Goal: Information Seeking & Learning: Check status

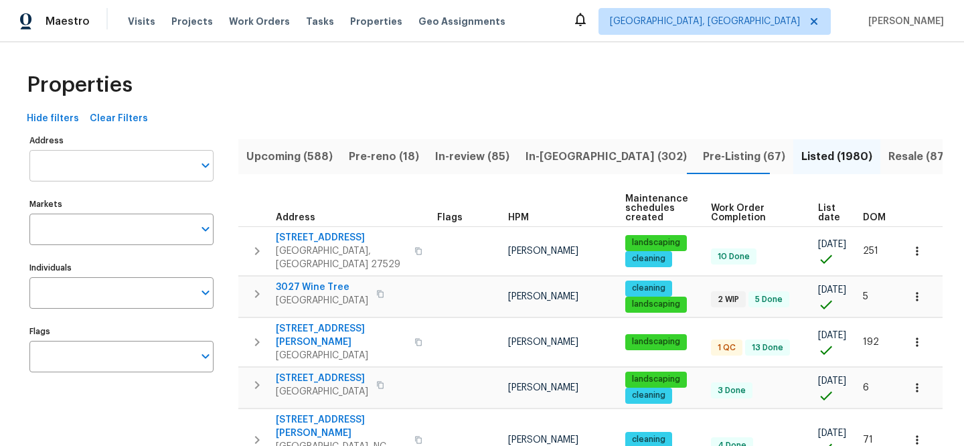
click at [145, 161] on input "Address" at bounding box center [111, 165] width 164 height 31
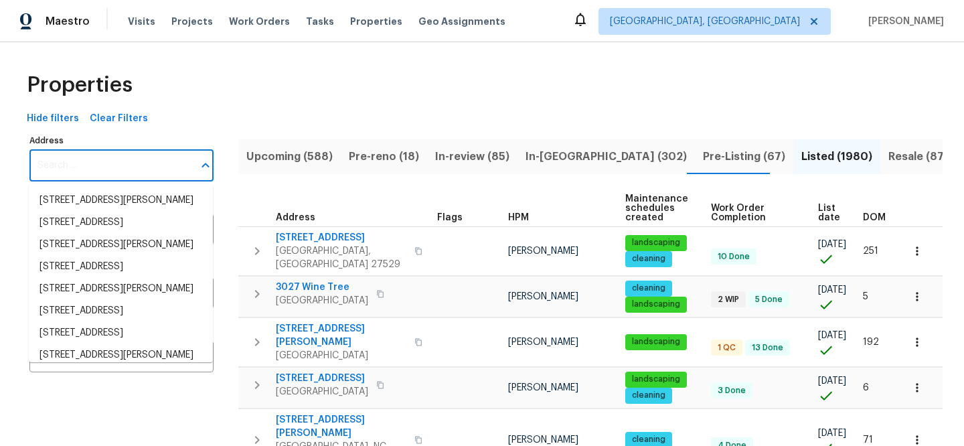
paste input "7575 Elmwood St"
type input "7575 Elmwood St"
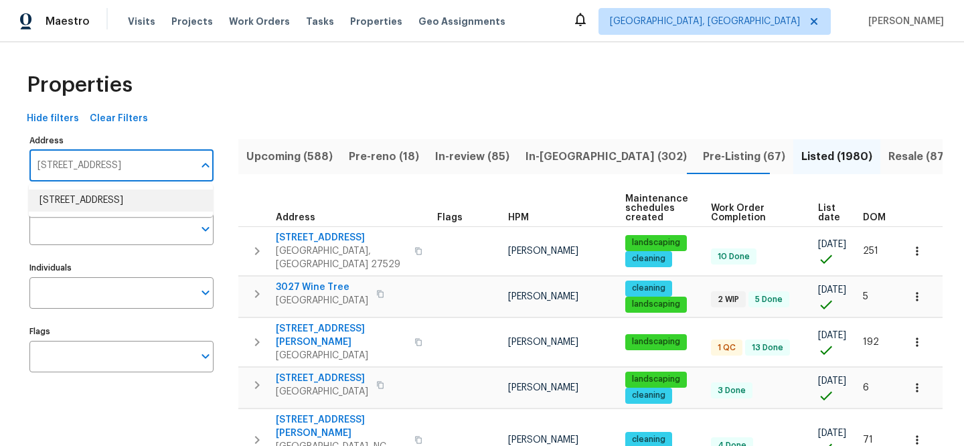
click at [163, 201] on li "7575 Elmwood St Littleton CO 80125" at bounding box center [121, 200] width 184 height 22
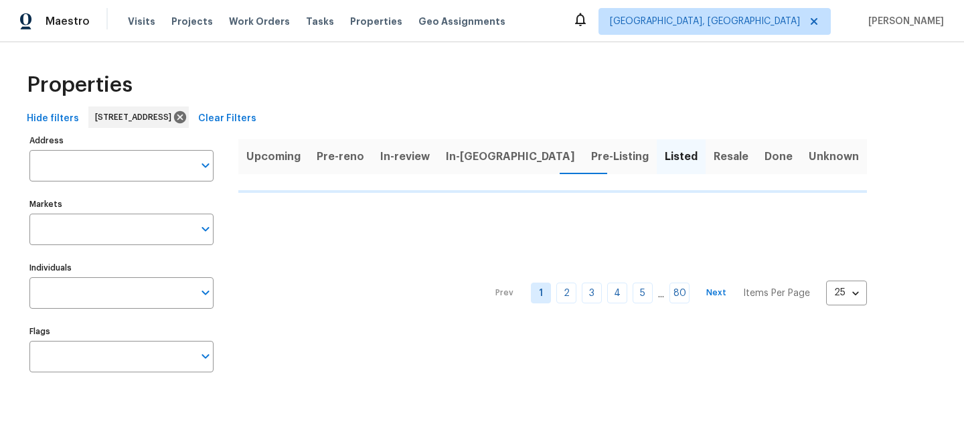
type input "7575 Elmwood St Littleton CO 80125"
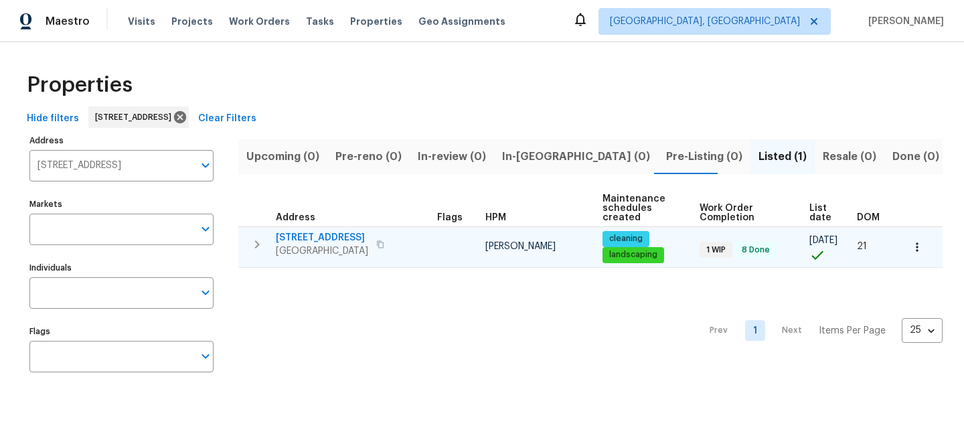
click at [325, 236] on span "7575 Elmwood St" at bounding box center [322, 237] width 92 height 13
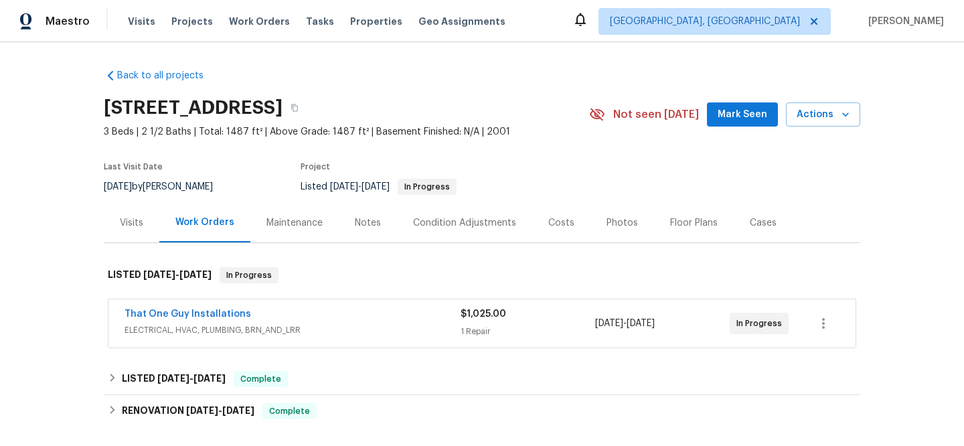
click at [334, 330] on span "ELECTRICAL, HVAC, PLUMBING, BRN_AND_LRR" at bounding box center [293, 329] width 336 height 13
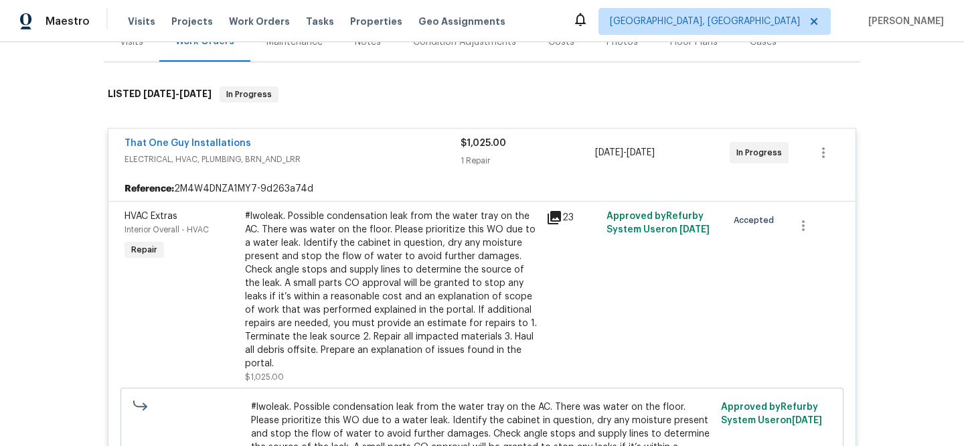
scroll to position [209, 0]
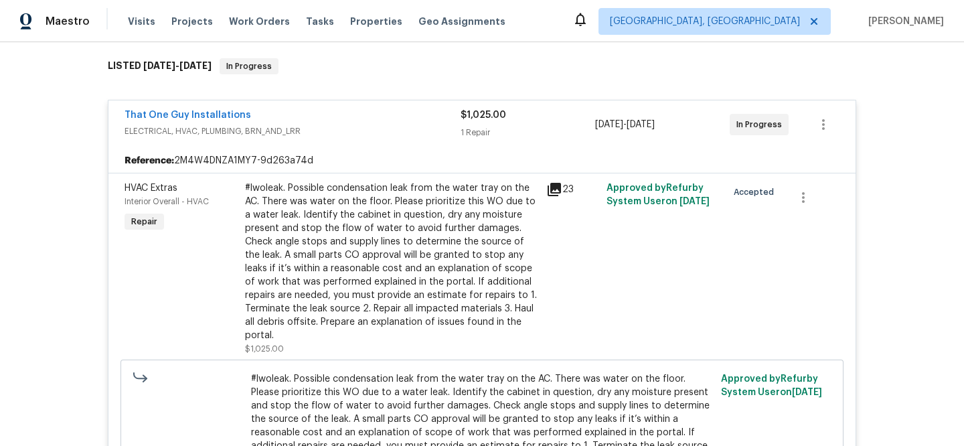
click at [551, 193] on icon at bounding box center [554, 189] width 16 height 16
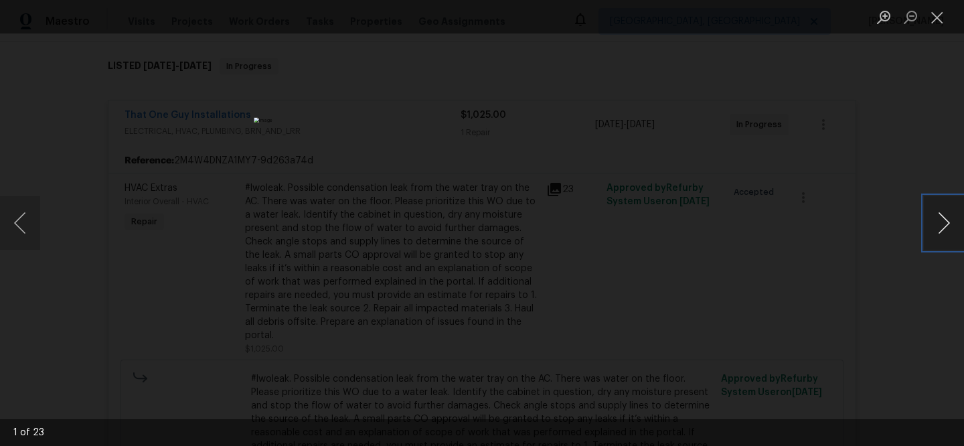
click at [934, 218] on button "Next image" at bounding box center [944, 223] width 40 height 54
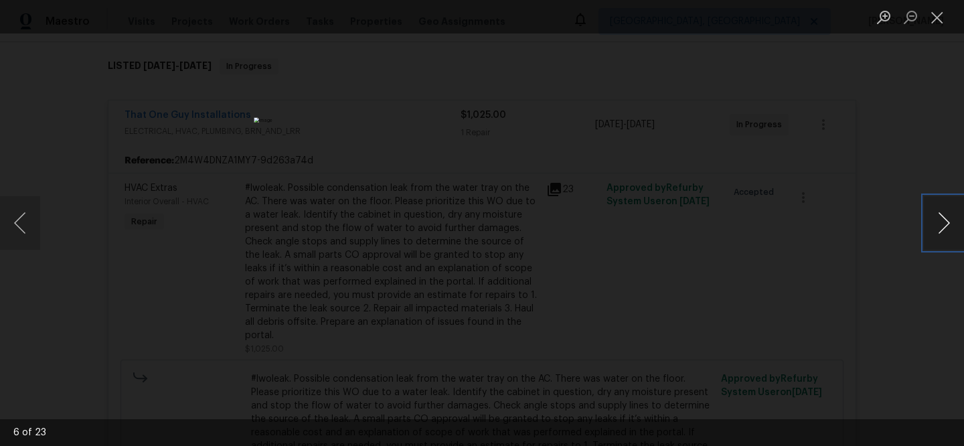
click at [934, 218] on button "Next image" at bounding box center [944, 223] width 40 height 54
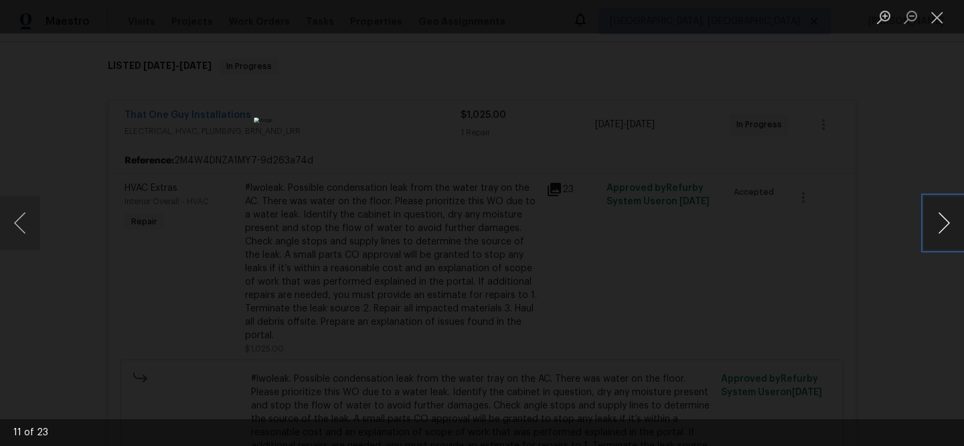
click at [934, 218] on button "Next image" at bounding box center [944, 223] width 40 height 54
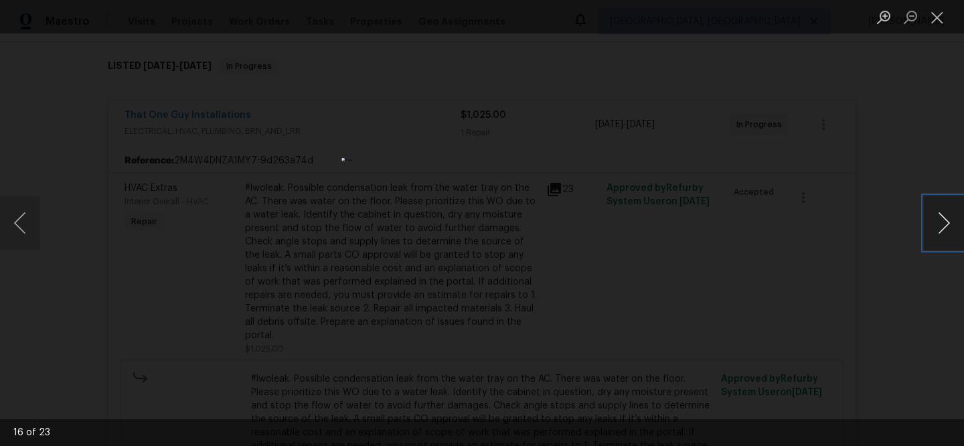
click at [934, 218] on button "Next image" at bounding box center [944, 223] width 40 height 54
click at [933, 219] on button "Next image" at bounding box center [944, 223] width 40 height 54
click at [931, 20] on button "Close lightbox" at bounding box center [937, 16] width 27 height 23
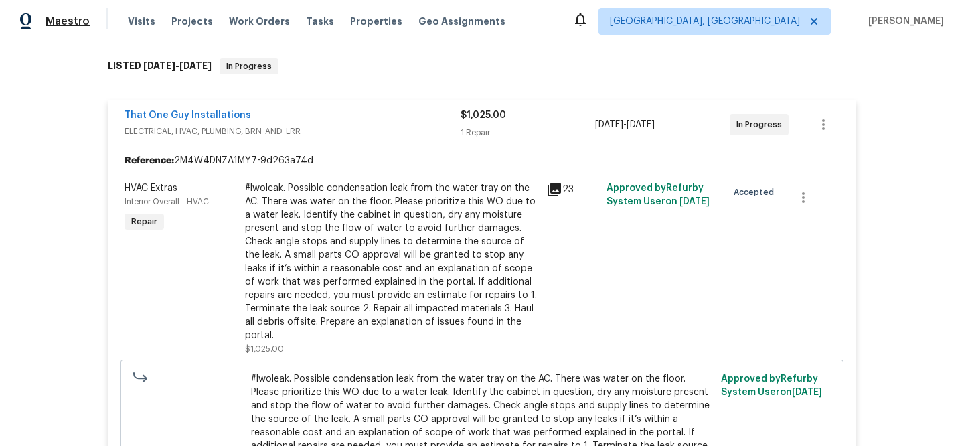
click at [86, 27] on span "Maestro" at bounding box center [68, 21] width 44 height 13
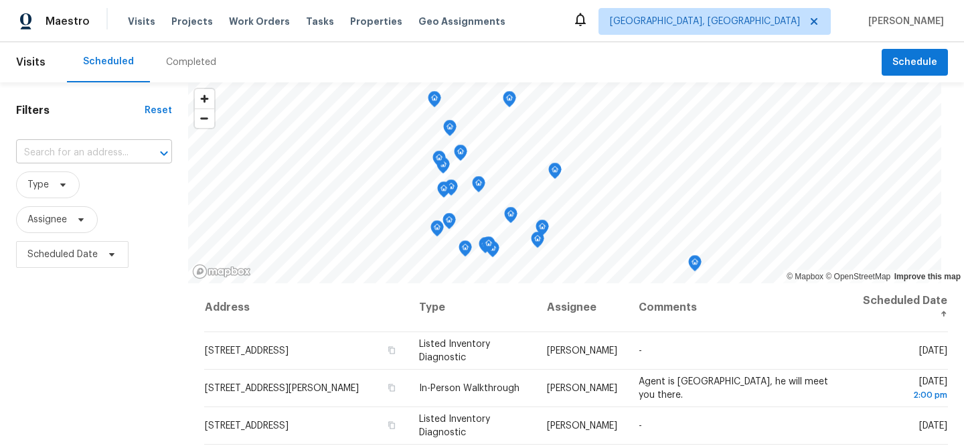
click at [103, 157] on input "text" at bounding box center [75, 153] width 118 height 21
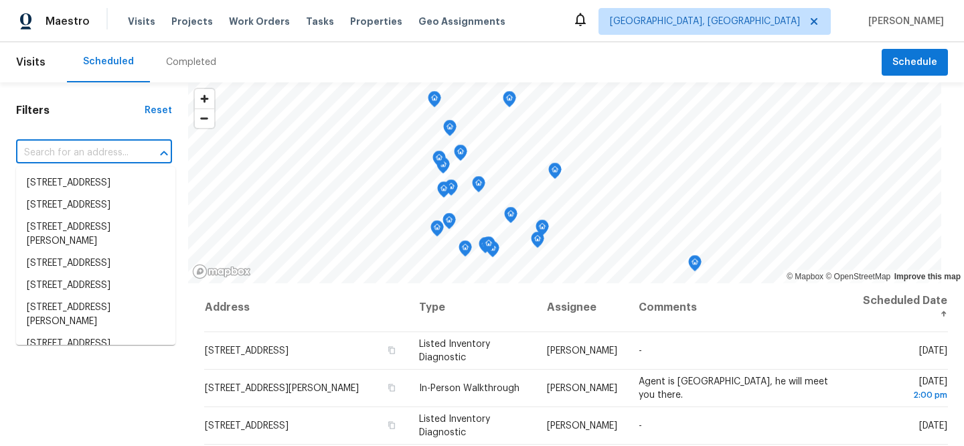
paste input "[STREET_ADDRESS]"
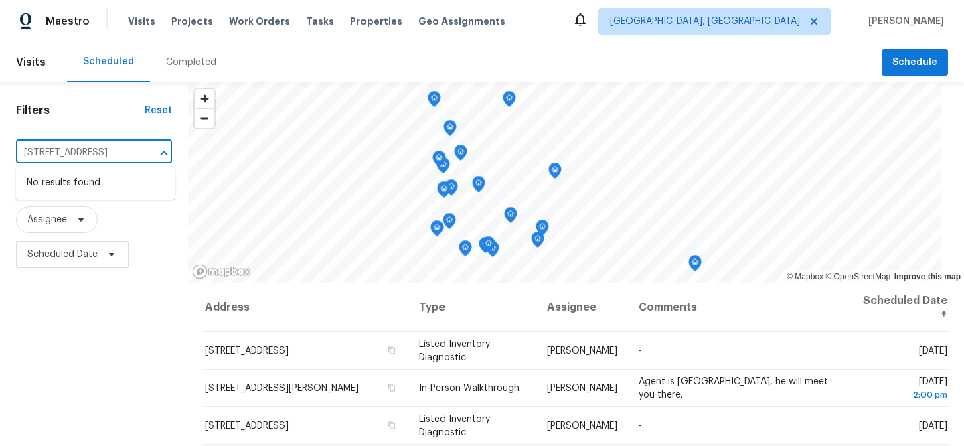
click at [87, 151] on input "[STREET_ADDRESS]" at bounding box center [75, 153] width 118 height 21
drag, startPoint x: 58, startPoint y: 152, endPoint x: 131, endPoint y: 149, distance: 73.0
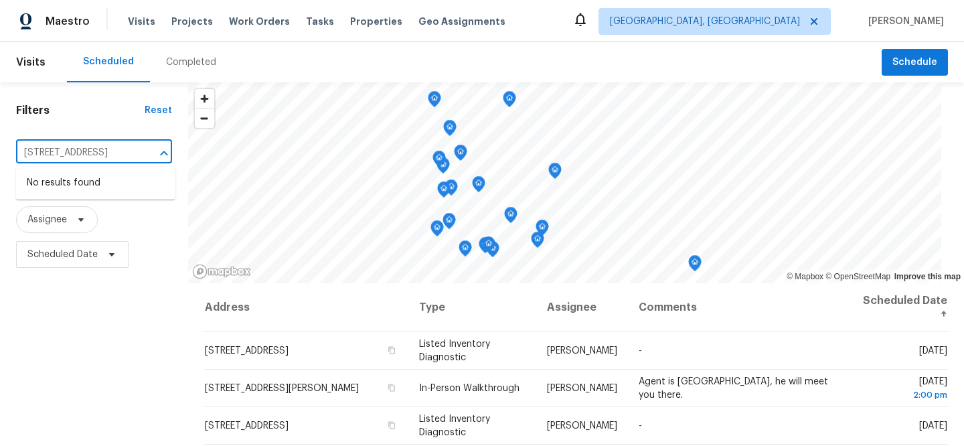
click at [131, 149] on input "[STREET_ADDRESS]" at bounding box center [75, 153] width 118 height 21
type input "3806 Star Trek Ln"
click at [350, 25] on span "Properties" at bounding box center [376, 21] width 52 height 13
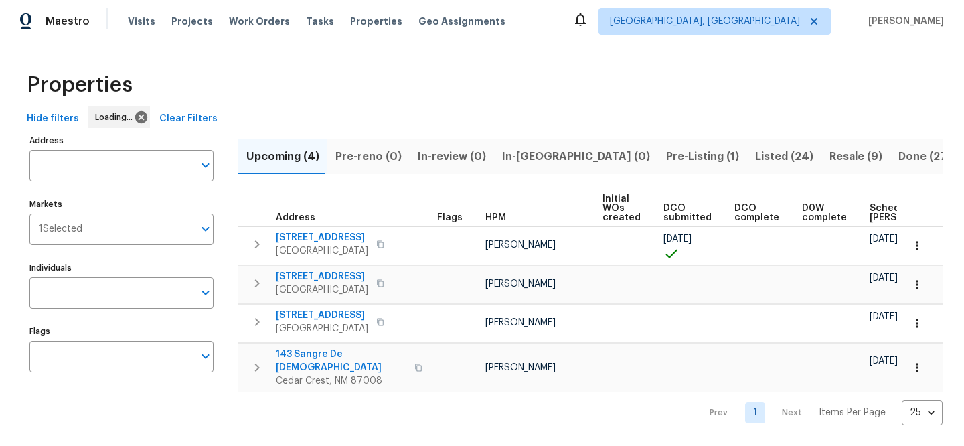
click at [191, 111] on span "Clear Filters" at bounding box center [188, 118] width 58 height 17
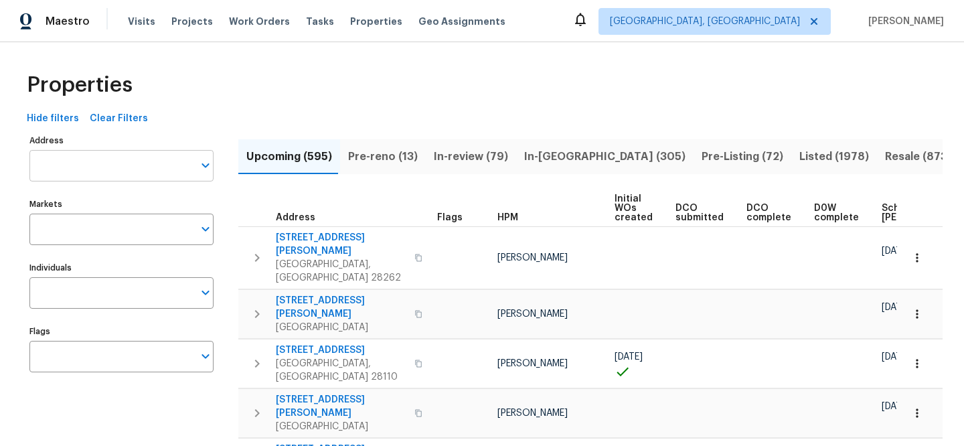
click at [127, 166] on input "Address" at bounding box center [111, 165] width 164 height 31
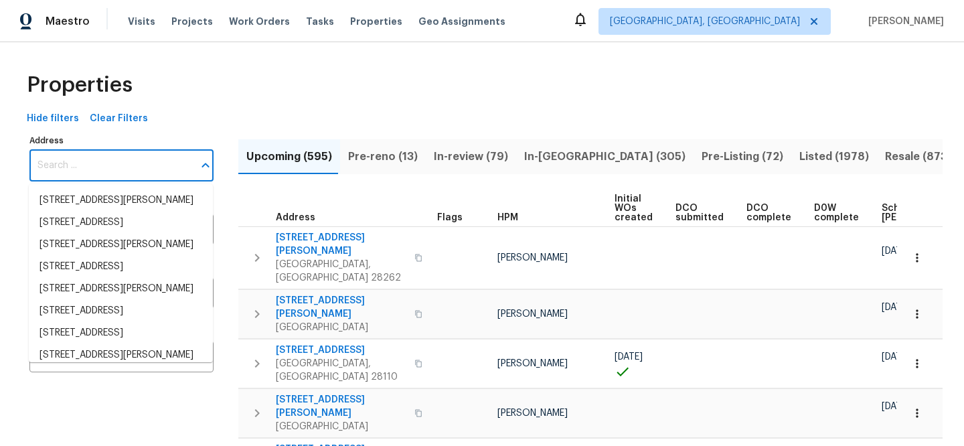
paste input "3806 Star Trek Ln, Garland, TX 75044"
type input "3806 Star Trek Ln, Garland, TX 75044"
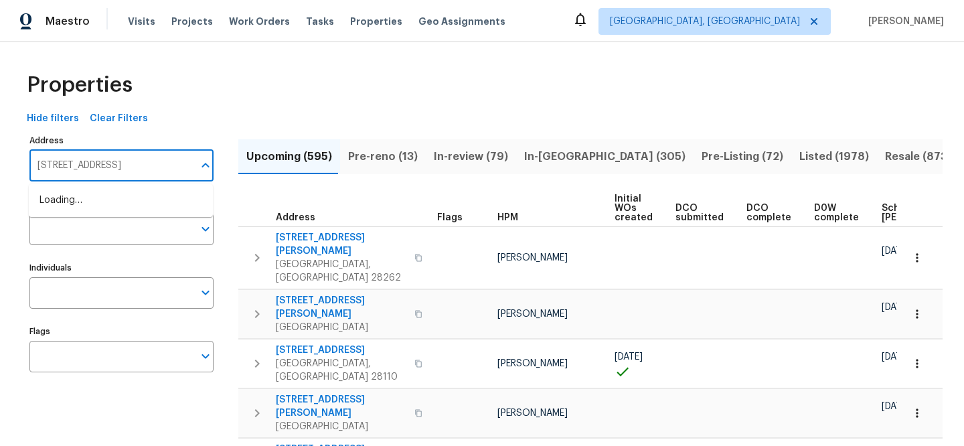
scroll to position [0, 8]
click at [118, 193] on li "3806 Star Trek Ln Garland TX 75044" at bounding box center [121, 200] width 184 height 22
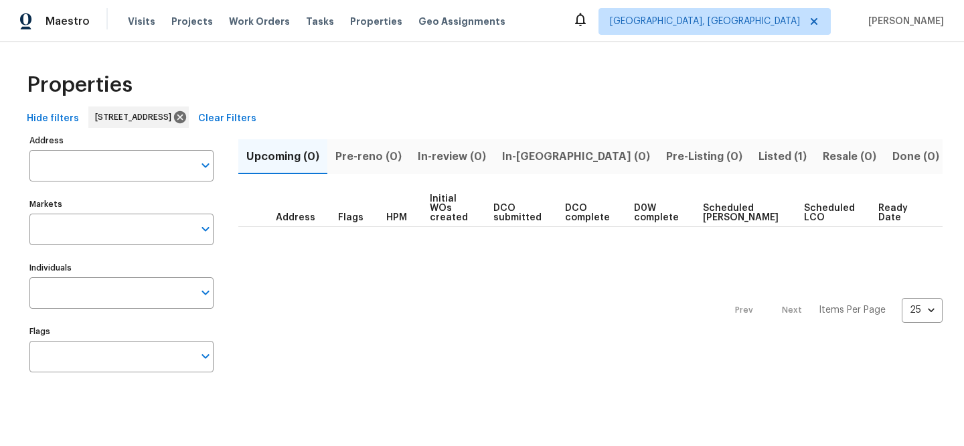
type input "3806 Star Trek Ln Garland TX 75044"
click at [758, 150] on span "Listed (1)" at bounding box center [782, 156] width 48 height 19
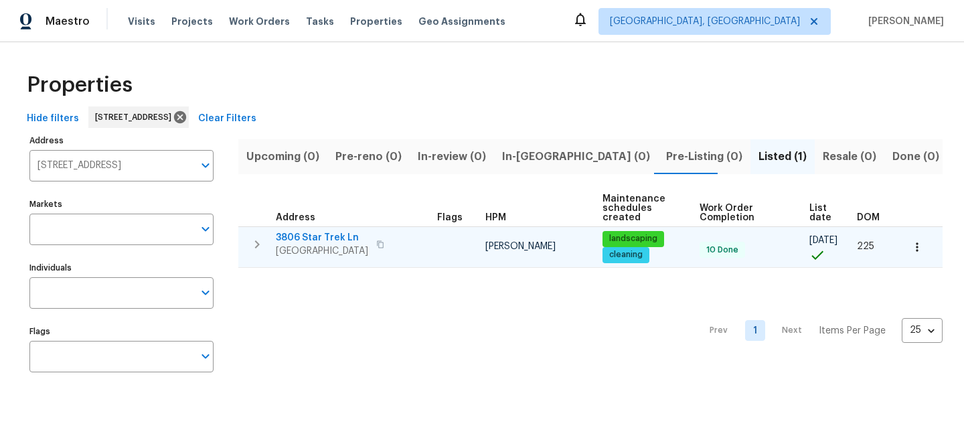
click at [316, 236] on span "3806 Star Trek Ln" at bounding box center [322, 237] width 92 height 13
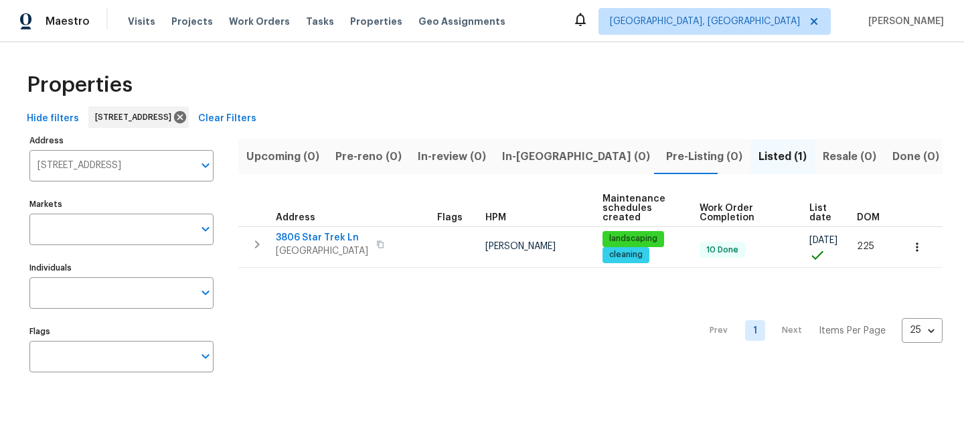
click at [256, 118] on span "Clear Filters" at bounding box center [227, 118] width 58 height 17
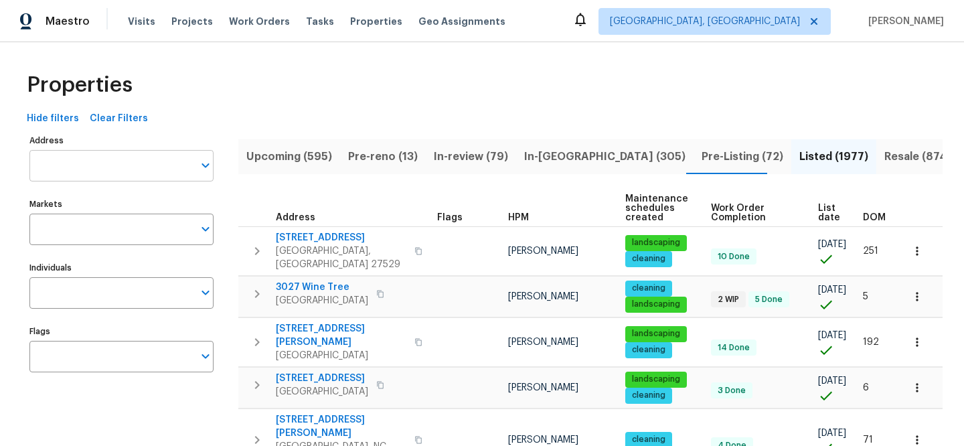
click at [127, 170] on input "Address" at bounding box center [111, 165] width 164 height 31
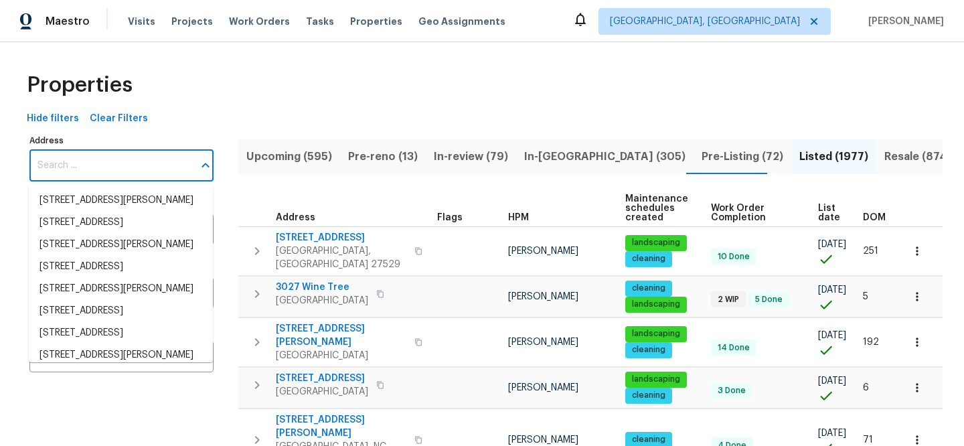
paste input "17010 Village Dr W, Upper Marlboro, MD 20772"
type input "17010 Village Dr W, Upper Marlboro, MD 20772"
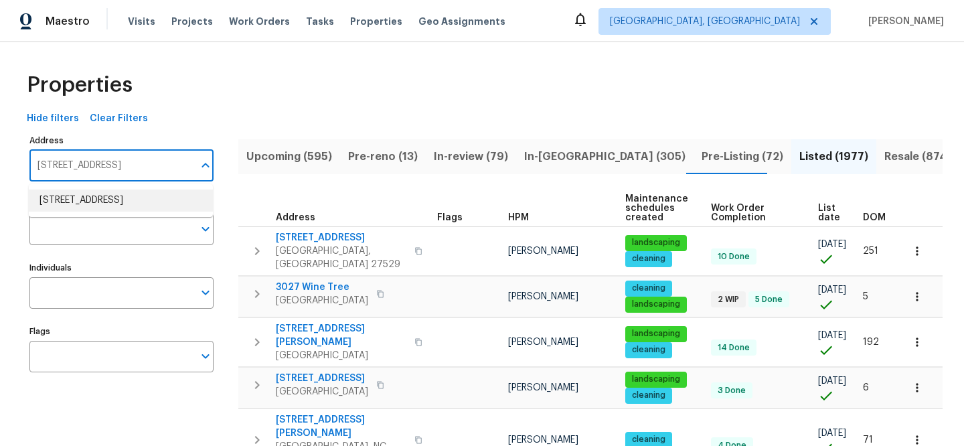
click at [138, 203] on li "17010 Village Dr W Upper Marlboro MD 20772" at bounding box center [121, 200] width 184 height 22
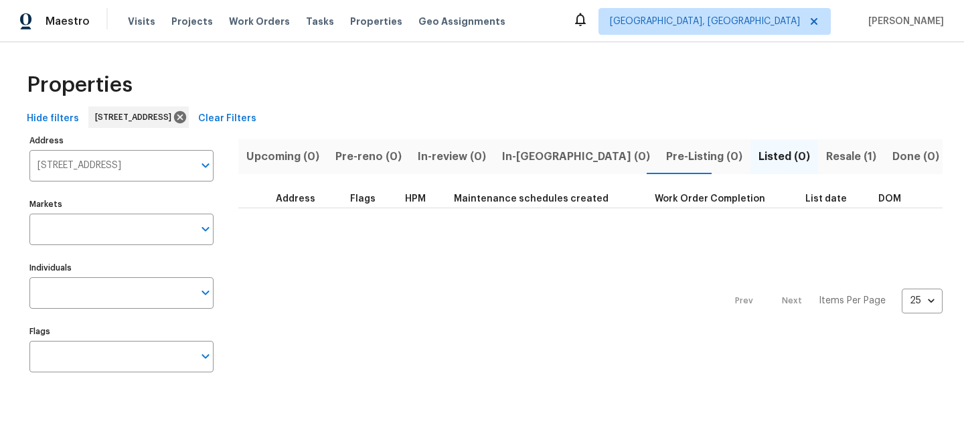
click at [826, 159] on span "Resale (1)" at bounding box center [851, 156] width 50 height 19
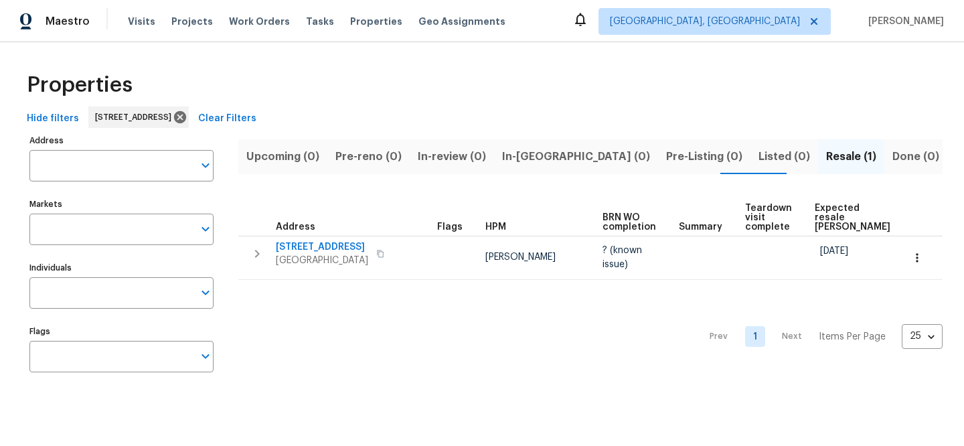
type input "17010 Village Dr W Upper Marlboro MD 20772"
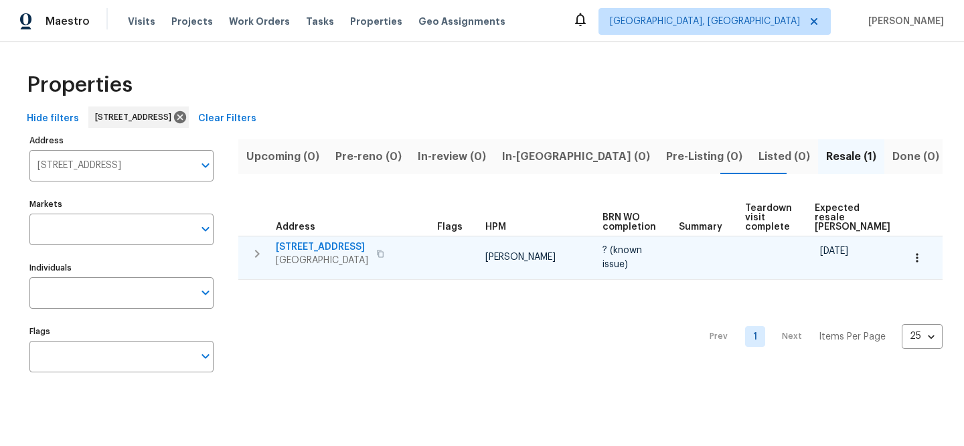
click at [335, 246] on span "17010 Village Dr W" at bounding box center [322, 246] width 92 height 13
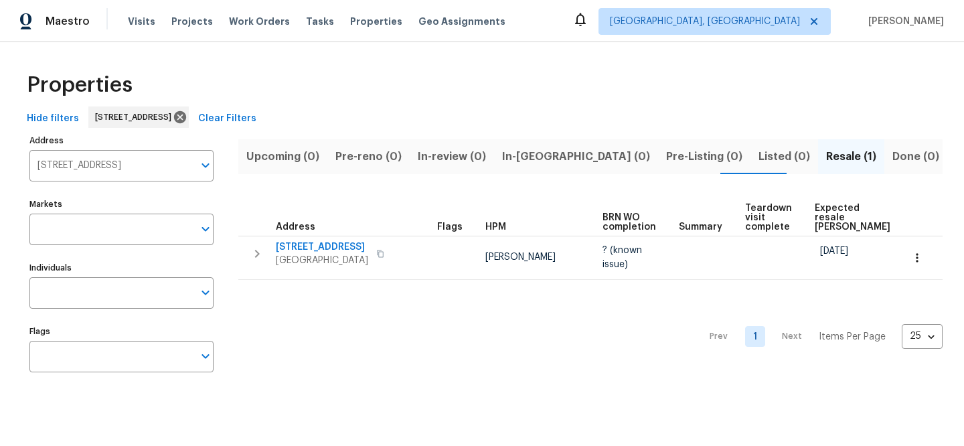
click at [256, 120] on span "Clear Filters" at bounding box center [227, 118] width 58 height 17
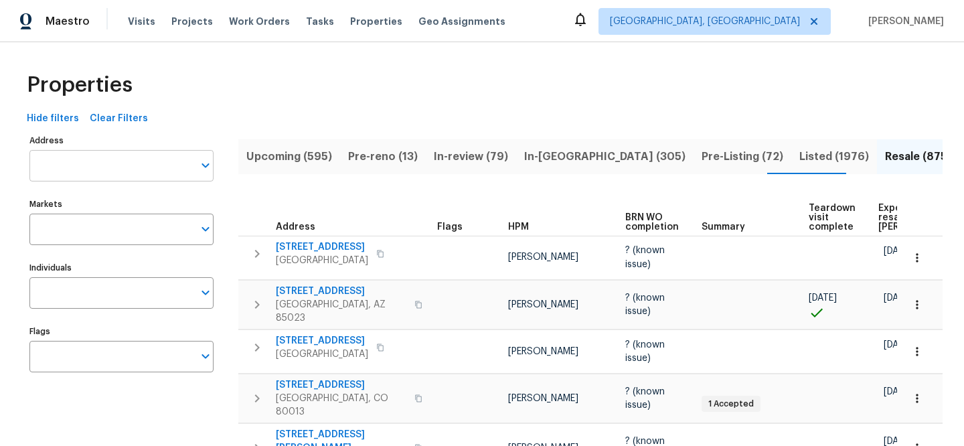
click at [105, 169] on input "Address" at bounding box center [111, 165] width 164 height 31
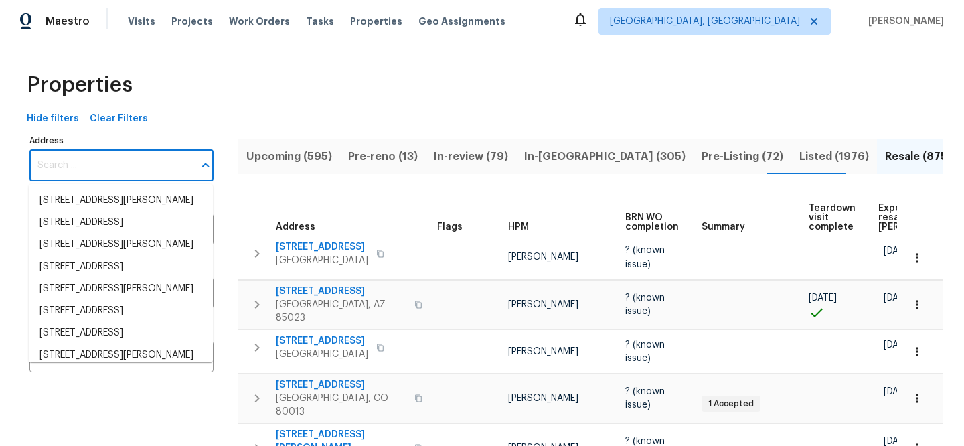
paste input "[STREET_ADDRESS]"
type input "[STREET_ADDRESS]"
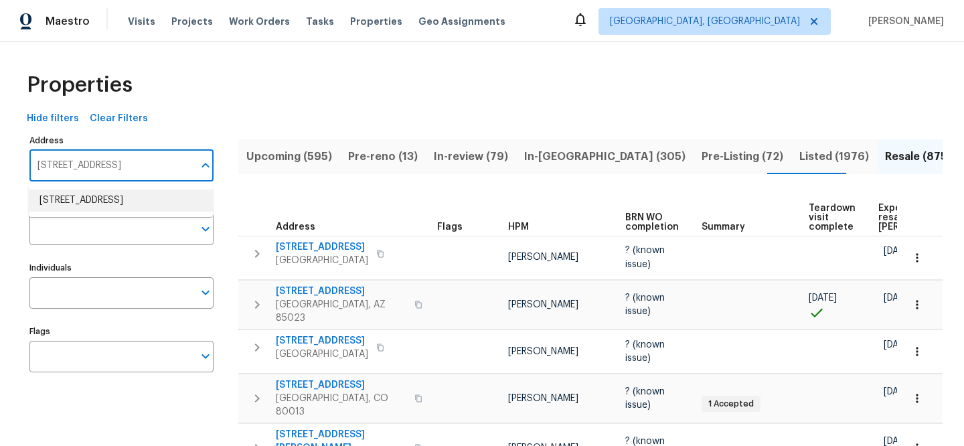
click at [114, 212] on li "2456 Palmridge Dr Las Vegas NV 89134" at bounding box center [121, 200] width 184 height 22
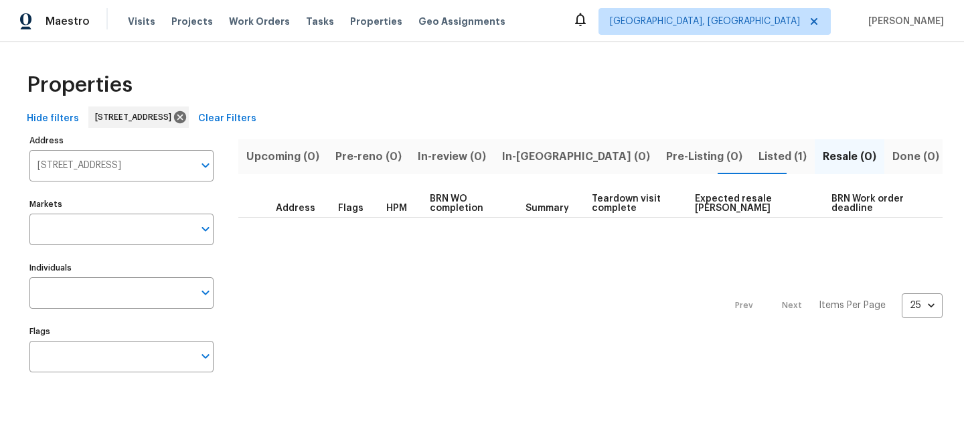
click at [758, 152] on span "Listed (1)" at bounding box center [782, 156] width 48 height 19
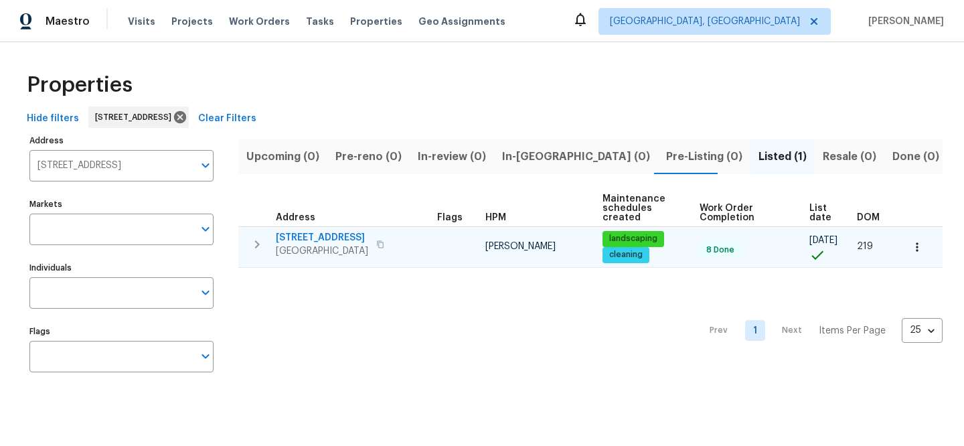
click at [485, 242] on span "[PERSON_NAME]" at bounding box center [520, 246] width 70 height 9
click at [347, 238] on span "[STREET_ADDRESS]" at bounding box center [322, 237] width 92 height 13
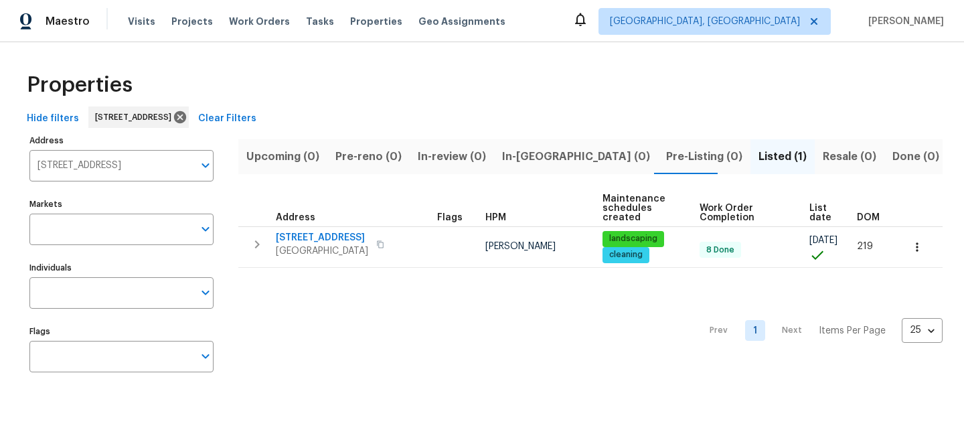
click at [262, 128] on button "Clear Filters" at bounding box center [227, 118] width 69 height 25
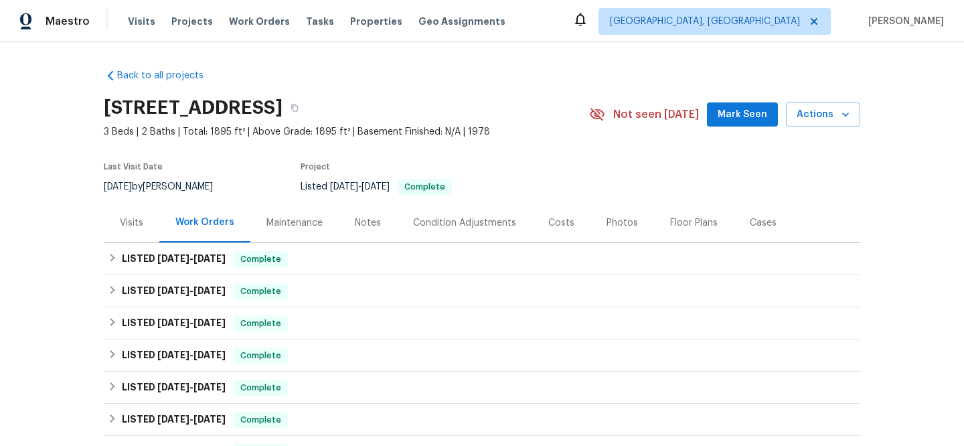
click at [133, 224] on div "Visits" at bounding box center [131, 222] width 23 height 13
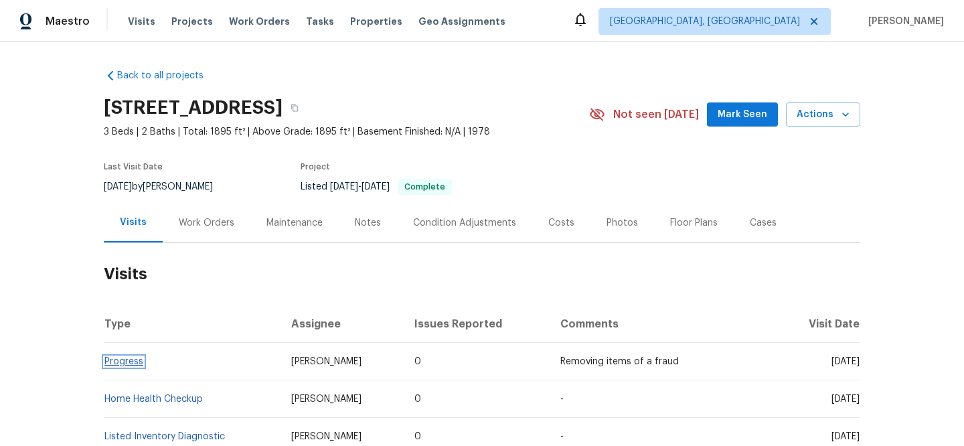
click at [123, 363] on link "Progress" at bounding box center [123, 361] width 39 height 9
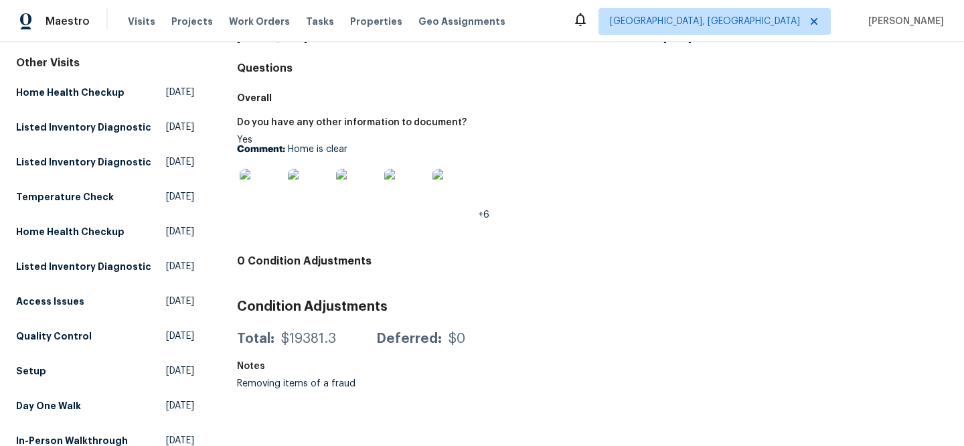
scroll to position [214, 0]
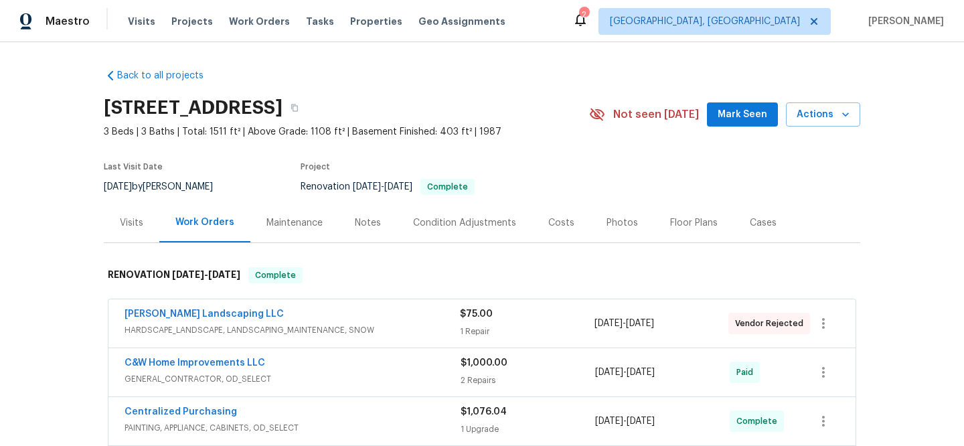
click at [141, 220] on div "Visits" at bounding box center [132, 222] width 56 height 39
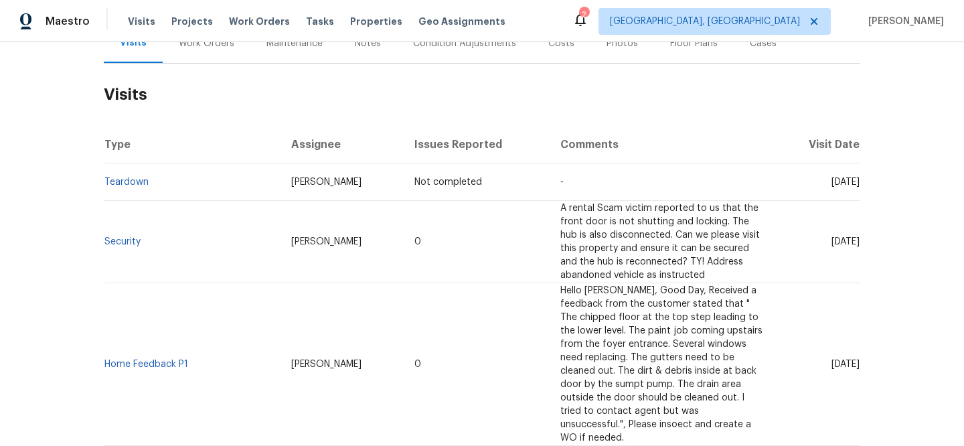
scroll to position [183, 0]
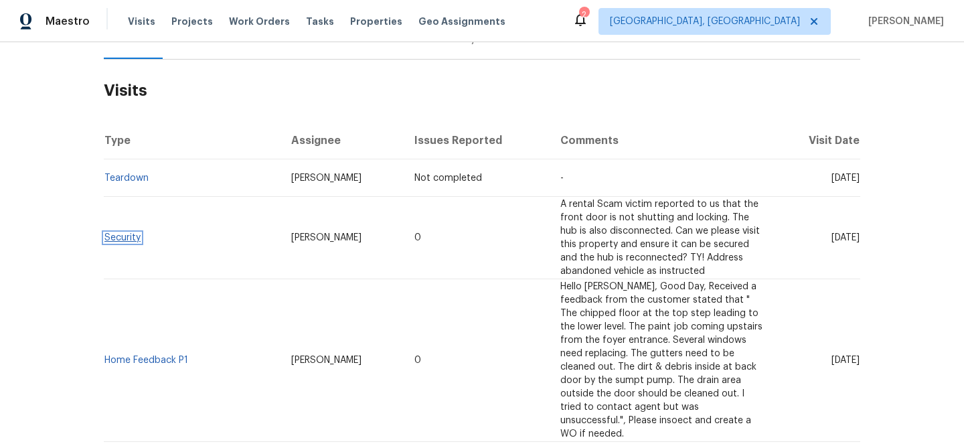
click at [120, 240] on link "Security" at bounding box center [122, 237] width 36 height 9
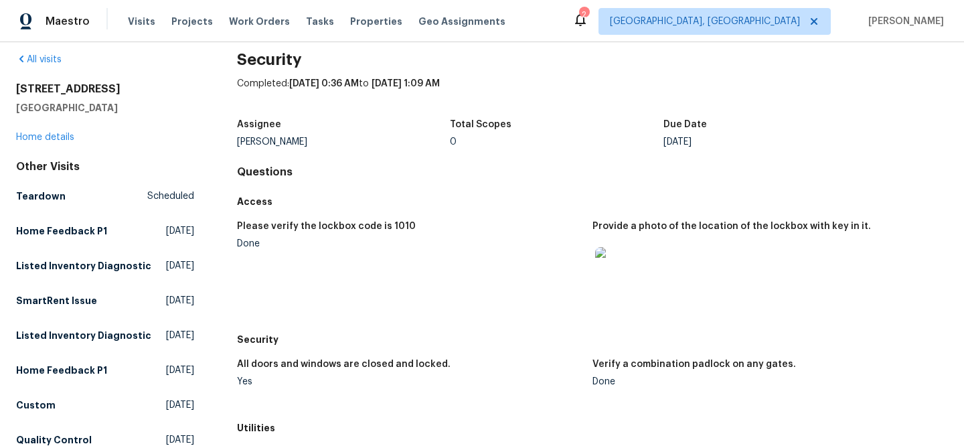
scroll to position [17, 0]
click at [610, 272] on img at bounding box center [616, 267] width 43 height 43
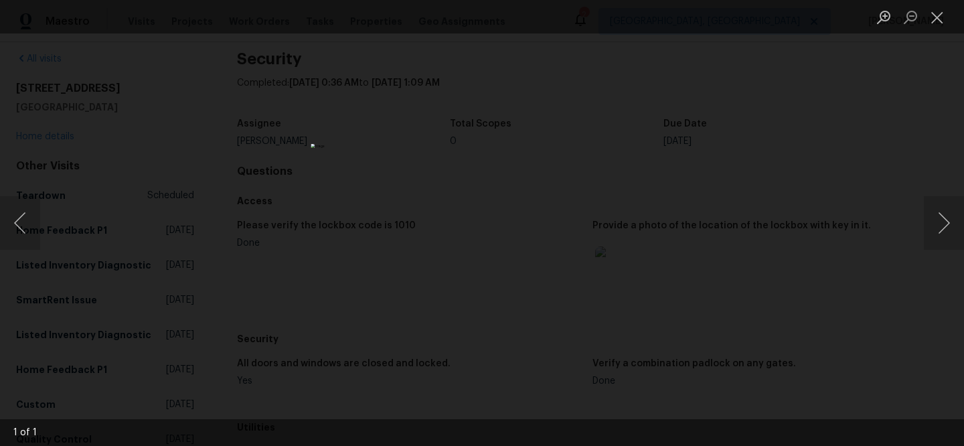
click at [726, 345] on div "Lightbox" at bounding box center [482, 223] width 964 height 446
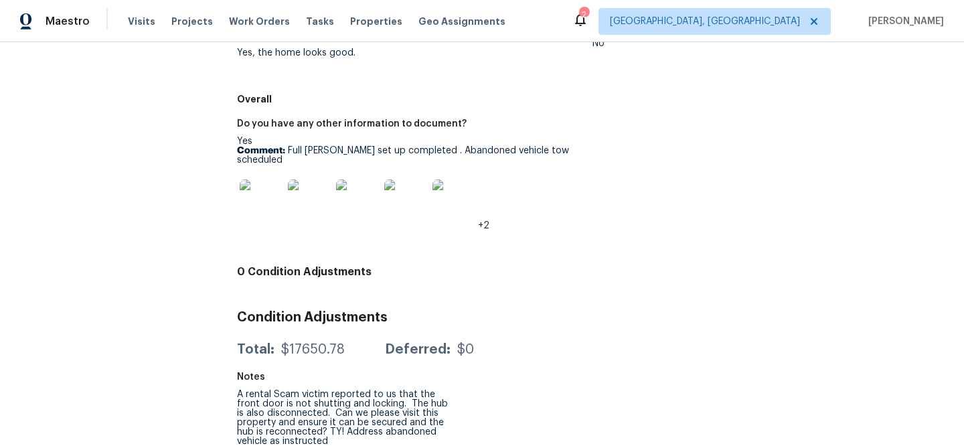
scroll to position [647, 0]
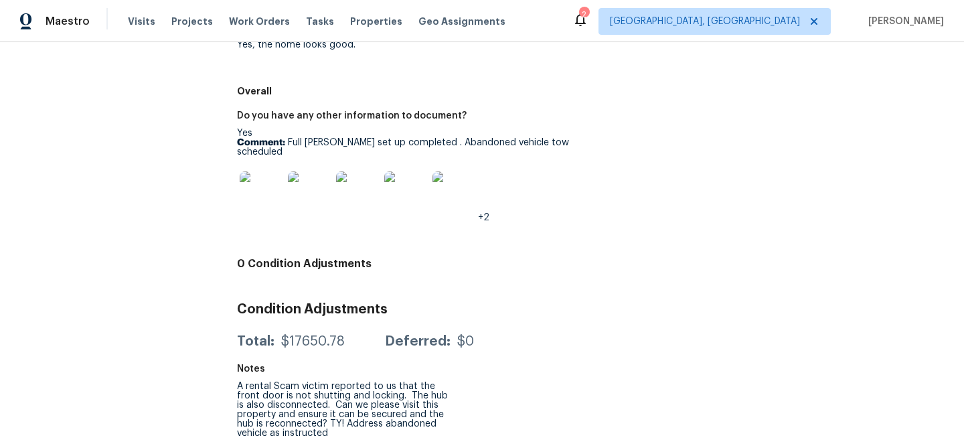
click at [257, 213] on figure "Do you have any other information to document? Yes Comment: Full Knox set up co…" at bounding box center [414, 177] width 355 height 133
click at [254, 190] on img at bounding box center [261, 192] width 43 height 43
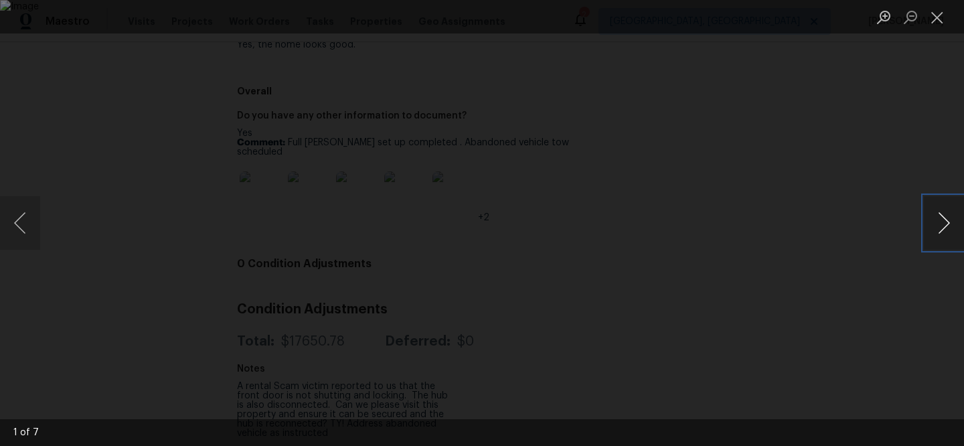
click at [927, 218] on button "Next image" at bounding box center [944, 223] width 40 height 54
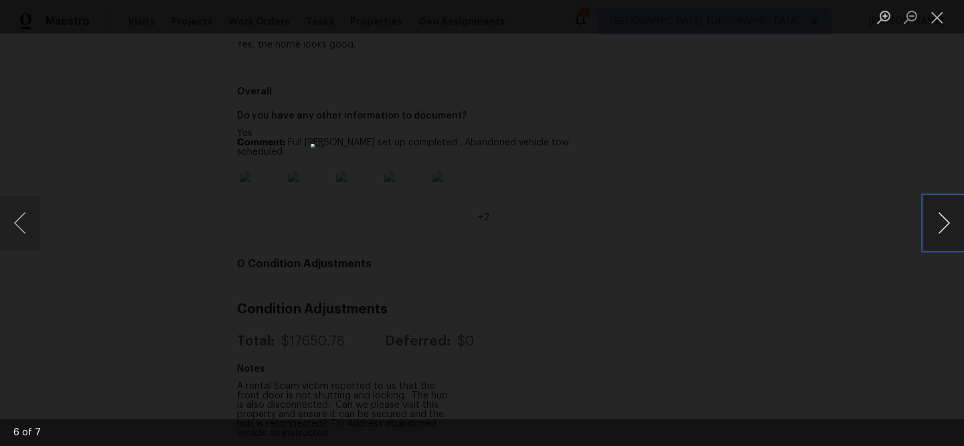
click at [927, 218] on button "Next image" at bounding box center [944, 223] width 40 height 54
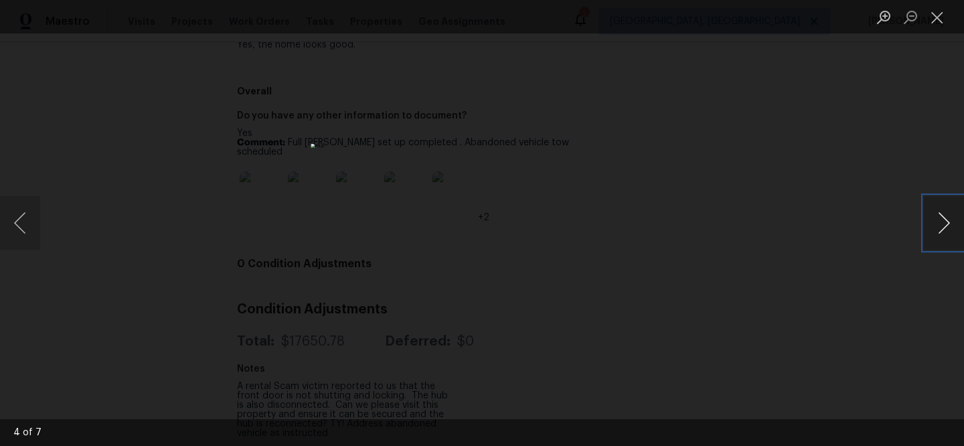
click at [927, 218] on button "Next image" at bounding box center [944, 223] width 40 height 54
click at [930, 21] on button "Close lightbox" at bounding box center [937, 16] width 27 height 23
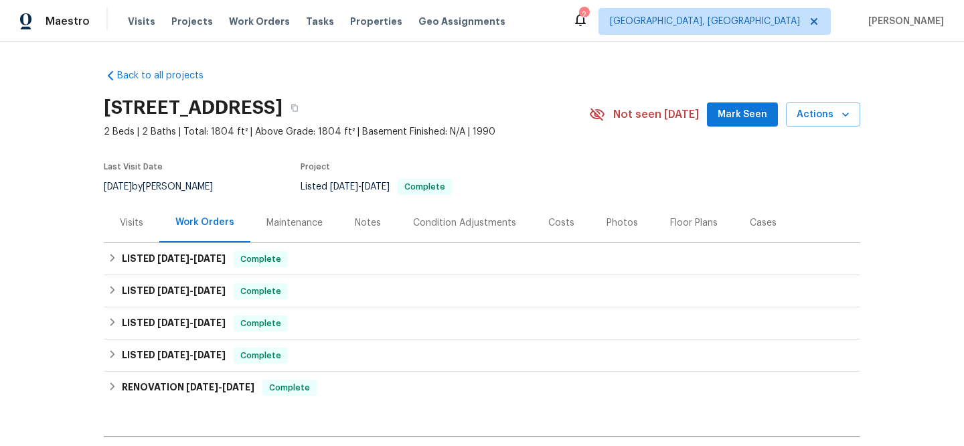
click at [120, 220] on div "Visits" at bounding box center [131, 222] width 23 height 13
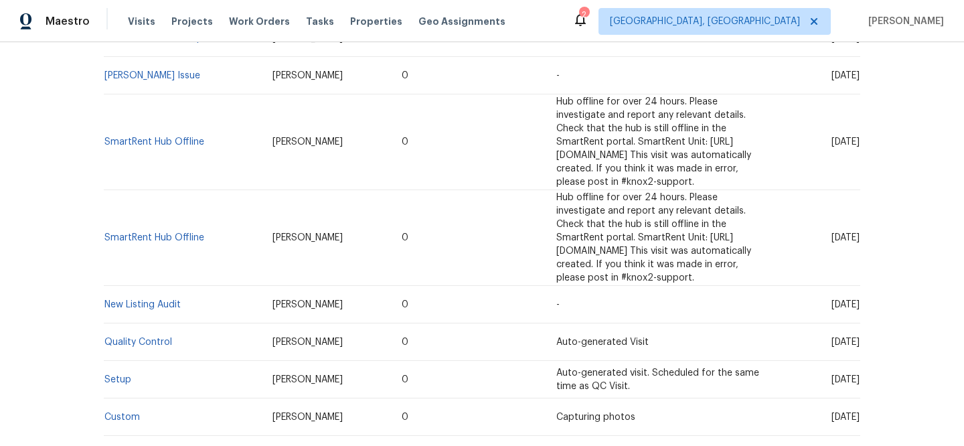
scroll to position [841, 0]
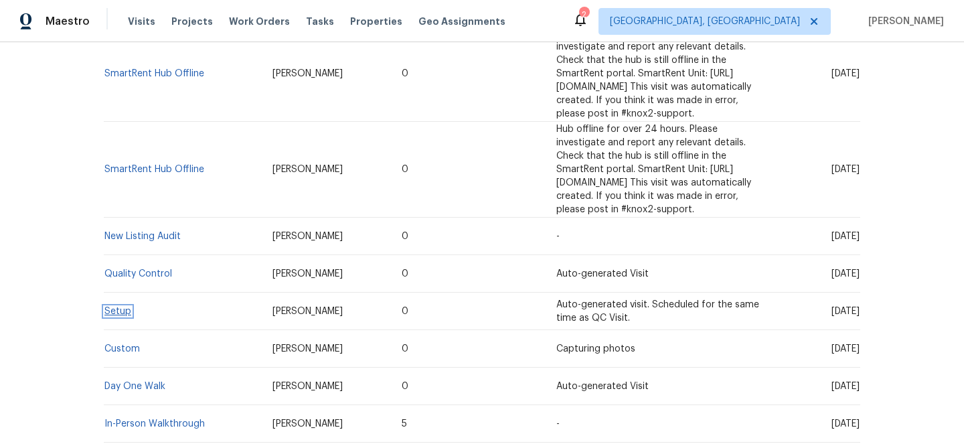
click at [122, 307] on link "Setup" at bounding box center [117, 311] width 27 height 9
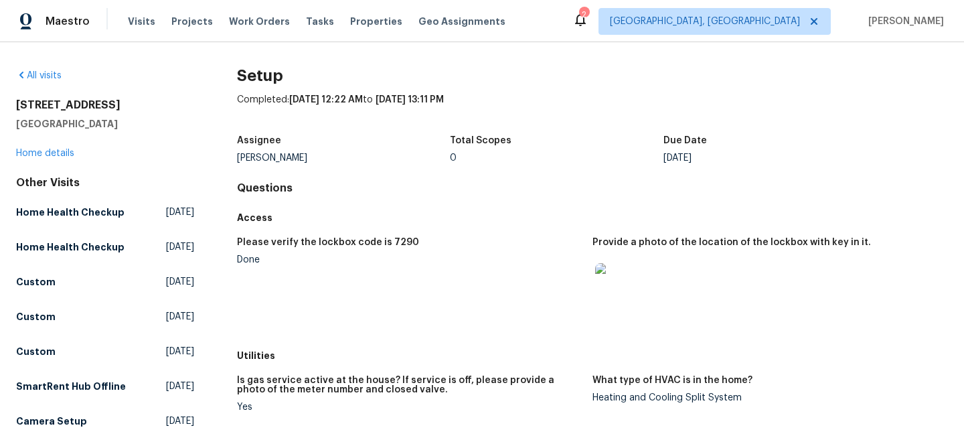
click at [619, 293] on img at bounding box center [616, 284] width 43 height 43
